Goal: Task Accomplishment & Management: Complete application form

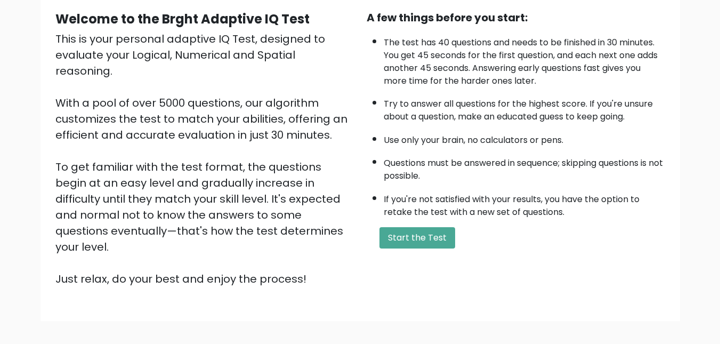
scroll to position [101, 0]
click at [410, 233] on button "Start the Test" at bounding box center [418, 237] width 76 height 21
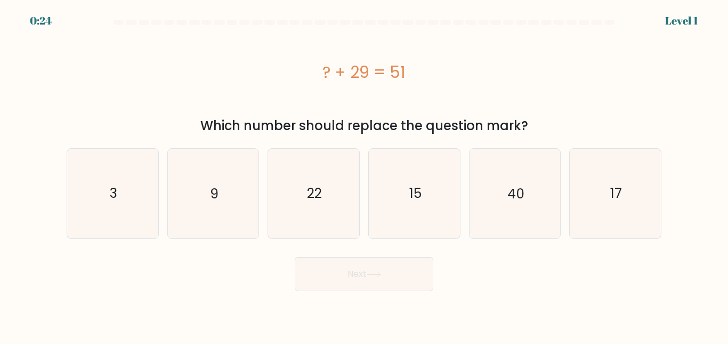
click at [334, 189] on icon "22" at bounding box center [313, 193] width 89 height 89
click at [364, 175] on input "c. 22" at bounding box center [364, 173] width 1 height 3
radio input "true"
click at [354, 277] on button "Next" at bounding box center [364, 274] width 139 height 34
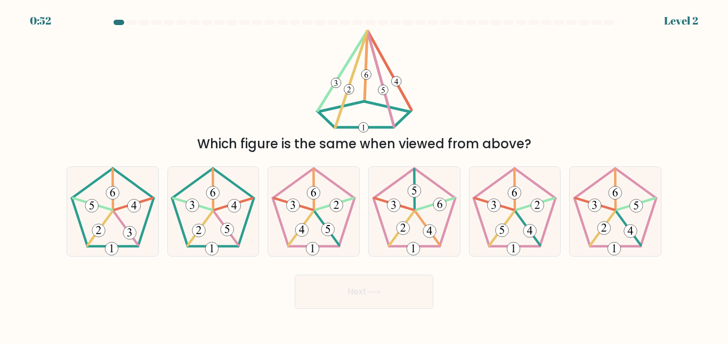
click at [221, 202] on icon at bounding box center [212, 211] width 89 height 89
click at [364, 175] on input "b." at bounding box center [364, 173] width 1 height 3
radio input "true"
click at [353, 303] on button "Next" at bounding box center [364, 292] width 139 height 34
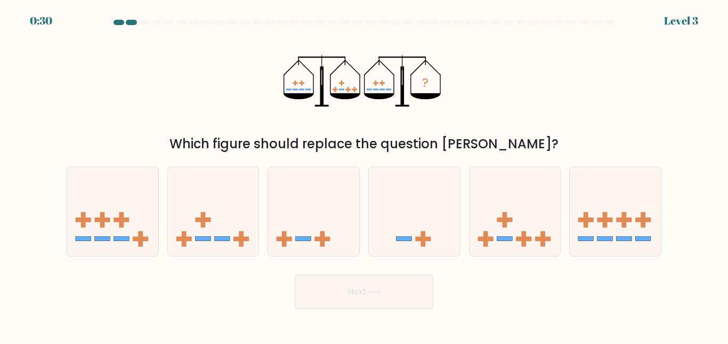
click at [483, 201] on icon at bounding box center [515, 211] width 91 height 75
click at [365, 175] on input "e." at bounding box center [364, 173] width 1 height 3
radio input "true"
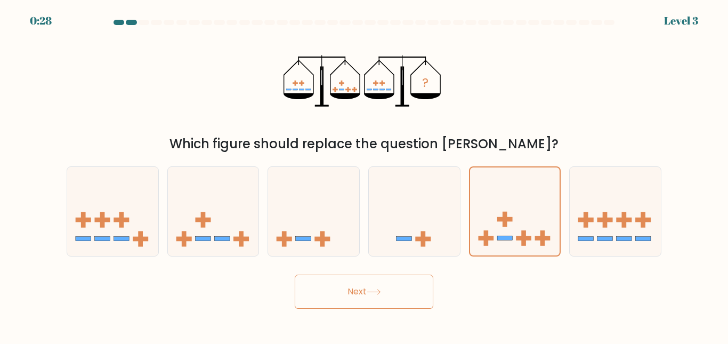
click at [388, 291] on button "Next" at bounding box center [364, 292] width 139 height 34
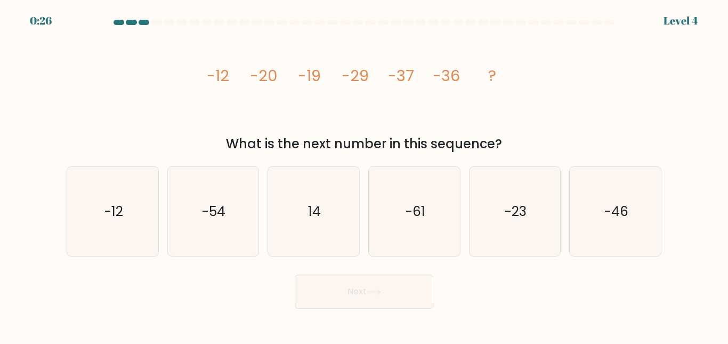
click at [593, 214] on icon "-46" at bounding box center [615, 211] width 89 height 89
click at [365, 175] on input "f. -46" at bounding box center [364, 173] width 1 height 3
radio input "true"
click at [372, 297] on button "Next" at bounding box center [364, 292] width 139 height 34
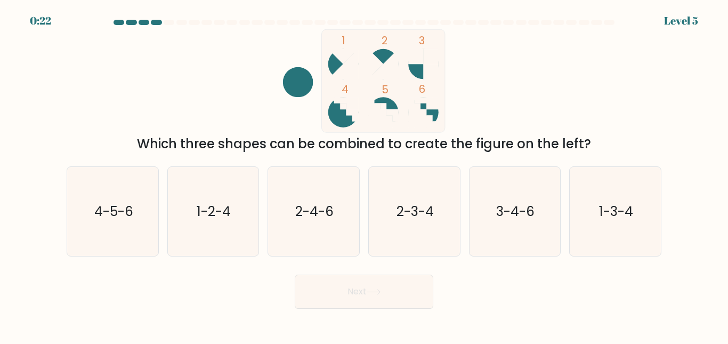
click at [136, 211] on icon "4-5-6" at bounding box center [112, 211] width 89 height 89
click at [364, 175] on input "a. 4-5-6" at bounding box center [364, 173] width 1 height 3
radio input "true"
click at [327, 292] on button "Next" at bounding box center [364, 292] width 139 height 34
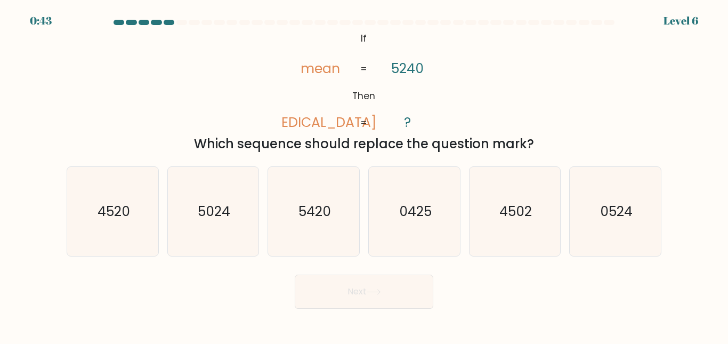
click at [127, 228] on icon "4520" at bounding box center [112, 211] width 89 height 89
click at [364, 175] on input "a. 4520" at bounding box center [364, 173] width 1 height 3
radio input "true"
click at [323, 286] on button "Next" at bounding box center [364, 292] width 139 height 34
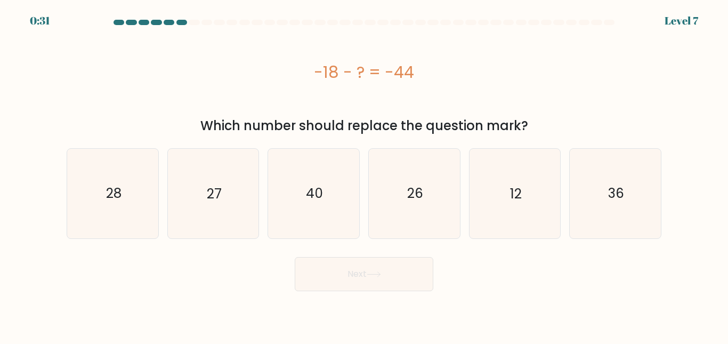
click at [401, 190] on icon "26" at bounding box center [414, 193] width 89 height 89
click at [365, 175] on input "d. 26" at bounding box center [364, 173] width 1 height 3
radio input "true"
click at [365, 276] on button "Next" at bounding box center [364, 274] width 139 height 34
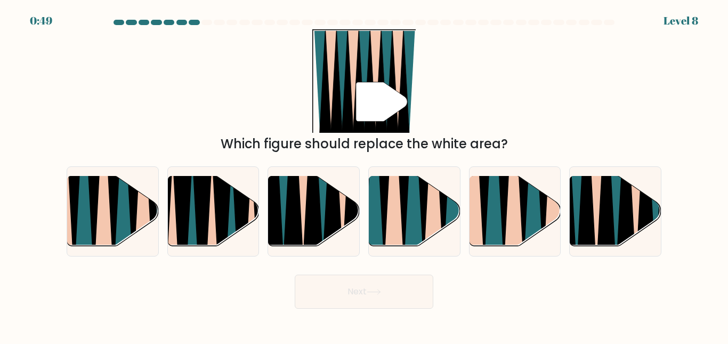
click at [332, 185] on icon at bounding box center [333, 176] width 21 height 182
click at [364, 175] on input "c." at bounding box center [364, 173] width 1 height 3
radio input "true"
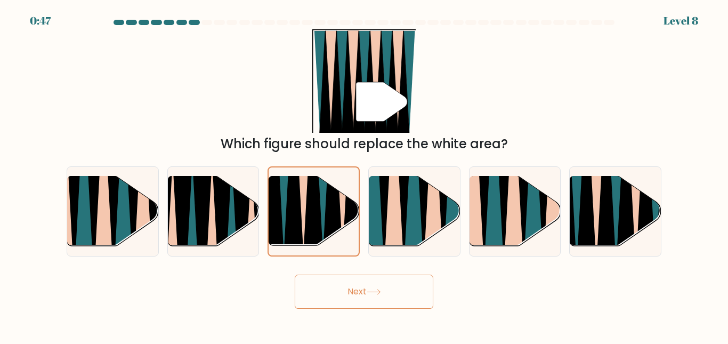
click at [351, 288] on button "Next" at bounding box center [364, 292] width 139 height 34
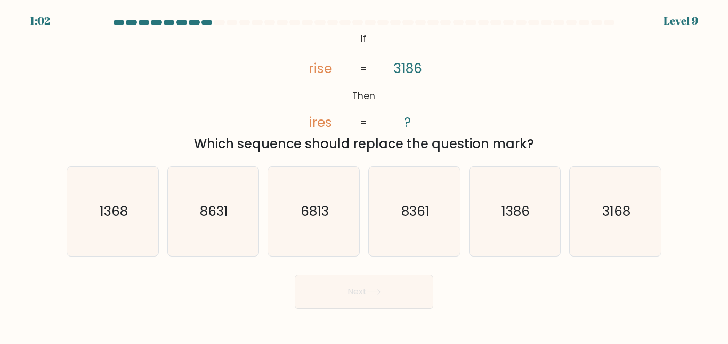
click at [119, 232] on icon "1368" at bounding box center [112, 211] width 89 height 89
click at [364, 175] on input "a. 1368" at bounding box center [364, 173] width 1 height 3
radio input "true"
click at [317, 300] on button "Next" at bounding box center [364, 292] width 139 height 34
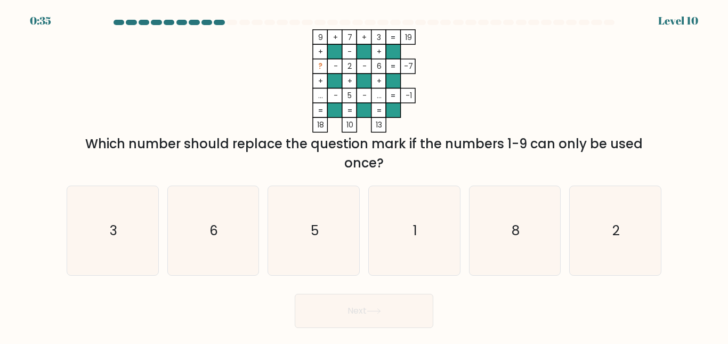
click at [404, 237] on icon "1" at bounding box center [414, 230] width 89 height 89
click at [365, 175] on input "d. 1" at bounding box center [364, 173] width 1 height 3
radio input "true"
click at [380, 312] on icon at bounding box center [374, 311] width 14 height 6
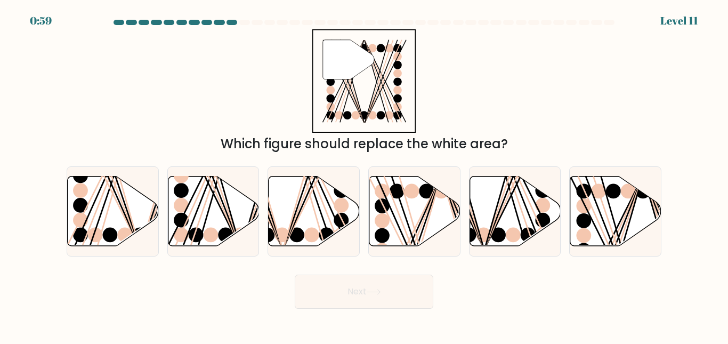
click at [421, 190] on ellipse at bounding box center [427, 190] width 15 height 15
click at [365, 175] on input "d." at bounding box center [364, 173] width 1 height 3
radio input "true"
click at [359, 302] on button "Next" at bounding box center [364, 292] width 139 height 34
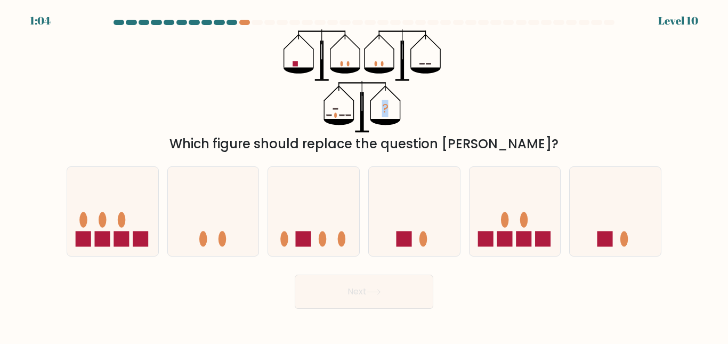
drag, startPoint x: 379, startPoint y: 112, endPoint x: 420, endPoint y: 105, distance: 41.6
click at [420, 105] on icon "?" at bounding box center [364, 80] width 161 height 103
click at [338, 203] on icon at bounding box center [313, 211] width 91 height 75
click at [364, 175] on input "c." at bounding box center [364, 173] width 1 height 3
radio input "true"
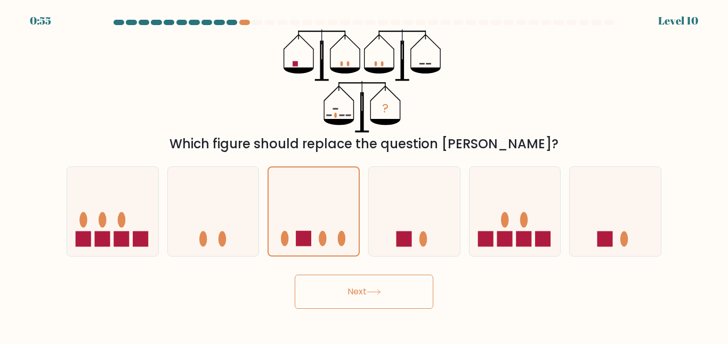
click at [363, 290] on button "Next" at bounding box center [364, 292] width 139 height 34
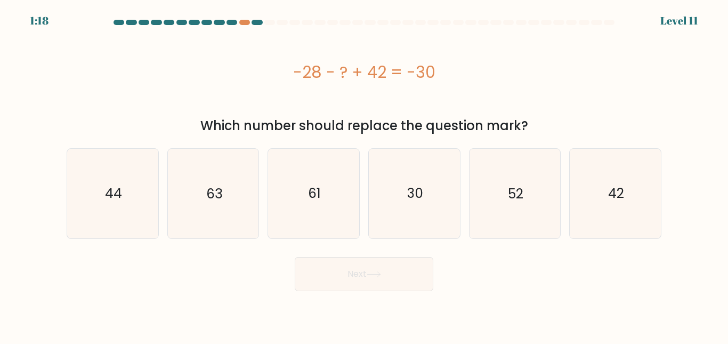
click at [131, 188] on icon "44" at bounding box center [112, 193] width 89 height 89
click at [364, 175] on input "a. 44" at bounding box center [364, 173] width 1 height 3
radio input "true"
click at [352, 277] on button "Next" at bounding box center [364, 274] width 139 height 34
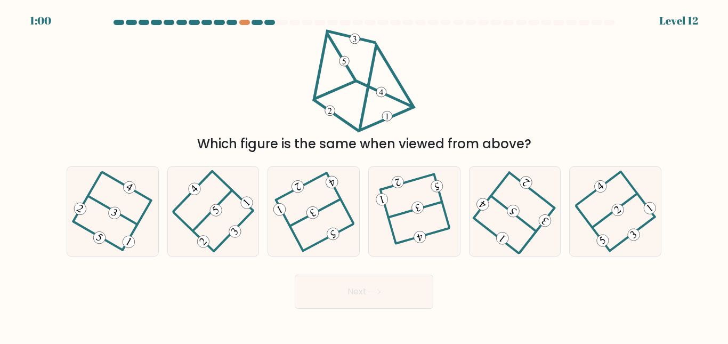
click at [413, 212] on icon at bounding box center [414, 210] width 68 height 71
click at [365, 175] on input "d." at bounding box center [364, 173] width 1 height 3
radio input "true"
click at [386, 291] on button "Next" at bounding box center [364, 292] width 139 height 34
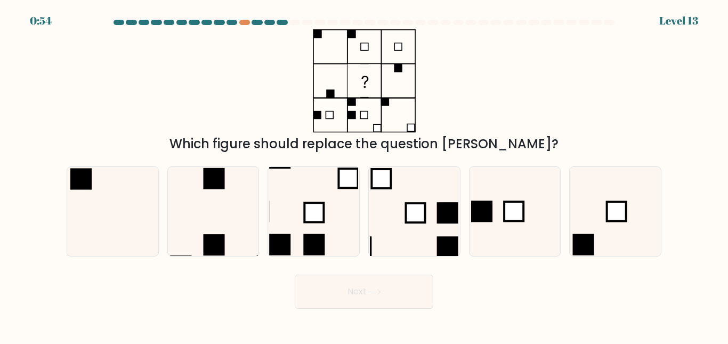
click at [236, 189] on icon at bounding box center [212, 211] width 89 height 89
click at [364, 175] on input "b." at bounding box center [364, 173] width 1 height 3
radio input "true"
click at [335, 284] on button "Next" at bounding box center [364, 292] width 139 height 34
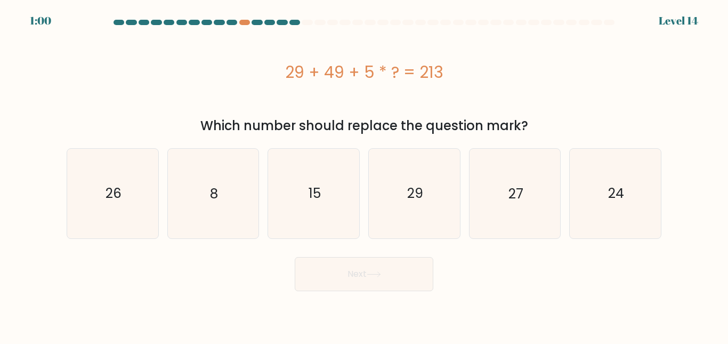
click at [437, 193] on icon "29" at bounding box center [414, 193] width 89 height 89
click at [365, 175] on input "d. 29" at bounding box center [364, 173] width 1 height 3
radio input "true"
click at [403, 277] on button "Next" at bounding box center [364, 274] width 139 height 34
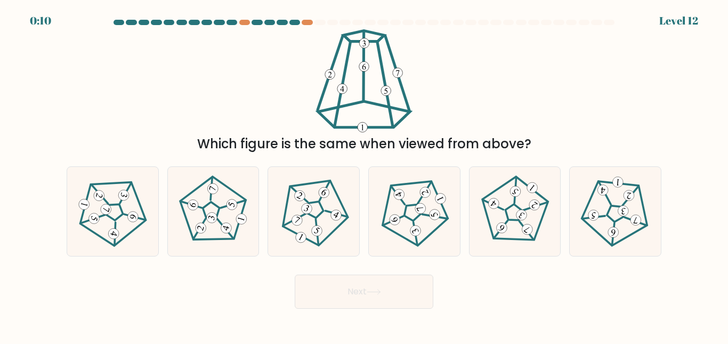
click at [309, 222] on icon at bounding box center [313, 210] width 71 height 71
click at [364, 175] on input "c." at bounding box center [364, 173] width 1 height 3
radio input "true"
click at [342, 285] on button "Next" at bounding box center [364, 292] width 139 height 34
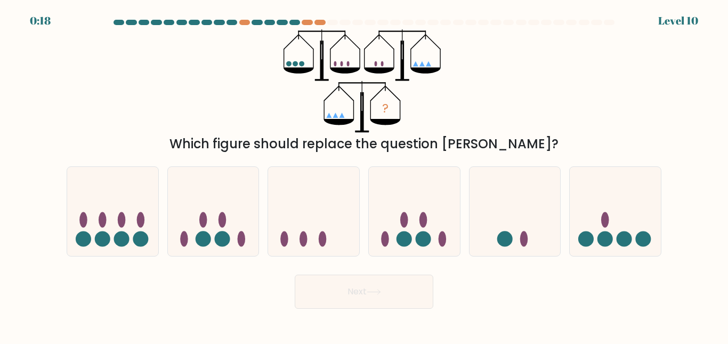
click at [422, 218] on ellipse at bounding box center [424, 219] width 8 height 15
click at [365, 175] on input "d." at bounding box center [364, 173] width 1 height 3
radio input "true"
click at [396, 284] on button "Next" at bounding box center [364, 292] width 139 height 34
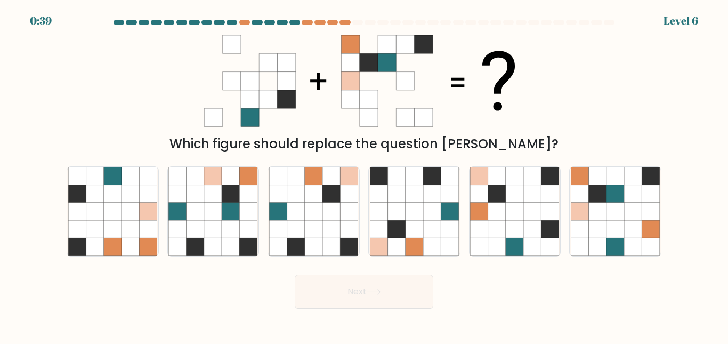
click at [228, 96] on icon at bounding box center [232, 99] width 18 height 18
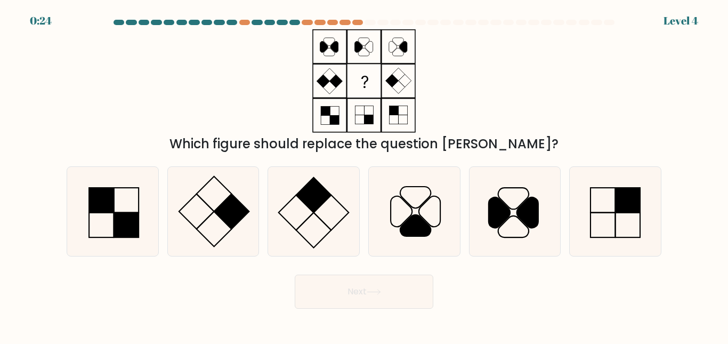
click at [308, 199] on rect at bounding box center [313, 195] width 35 height 35
click at [364, 175] on input "c." at bounding box center [364, 173] width 1 height 3
radio input "true"
click at [351, 290] on button "Next" at bounding box center [364, 292] width 139 height 34
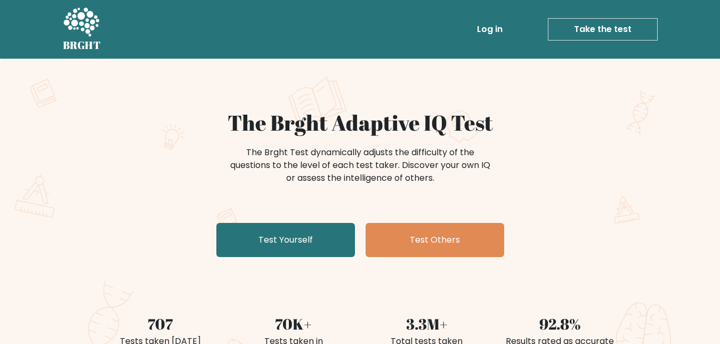
click at [279, 234] on link "Test Yourself" at bounding box center [285, 240] width 139 height 34
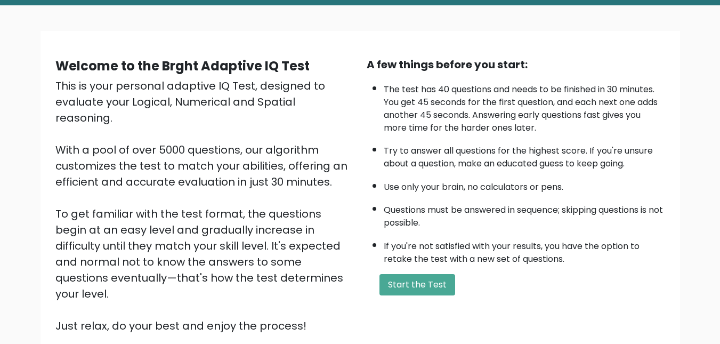
scroll to position [42, 0]
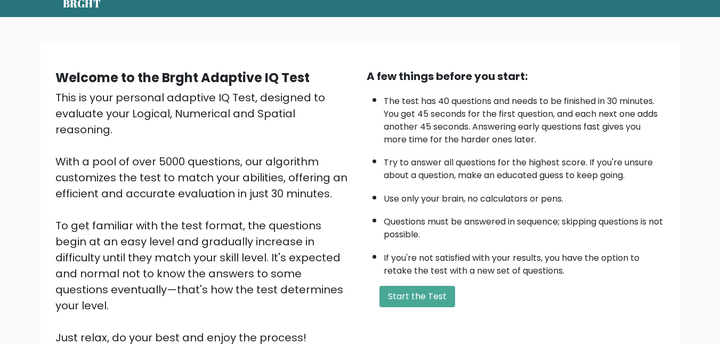
click at [400, 290] on button "Start the Test" at bounding box center [418, 296] width 76 height 21
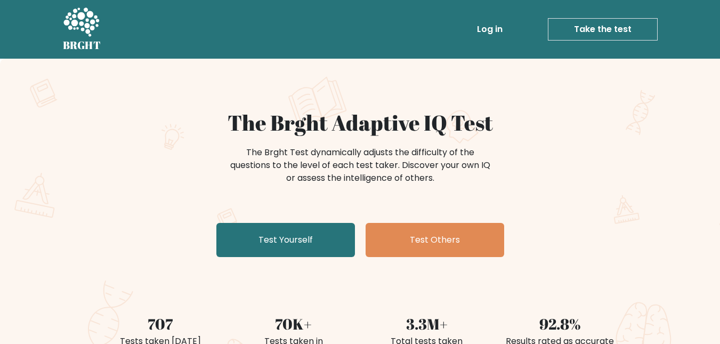
click at [315, 245] on link "Test Yourself" at bounding box center [285, 240] width 139 height 34
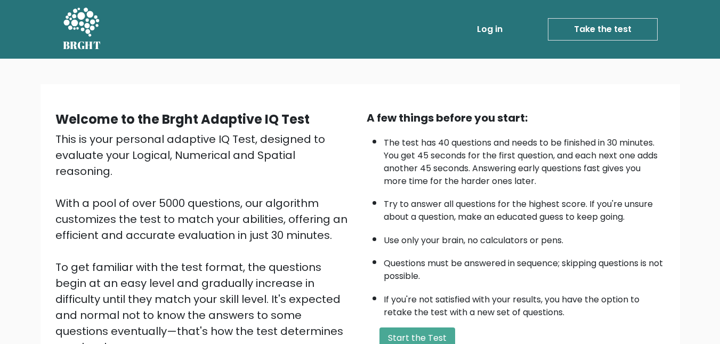
click at [431, 338] on button "Start the Test" at bounding box center [418, 337] width 76 height 21
